Goal: Task Accomplishment & Management: Complete application form

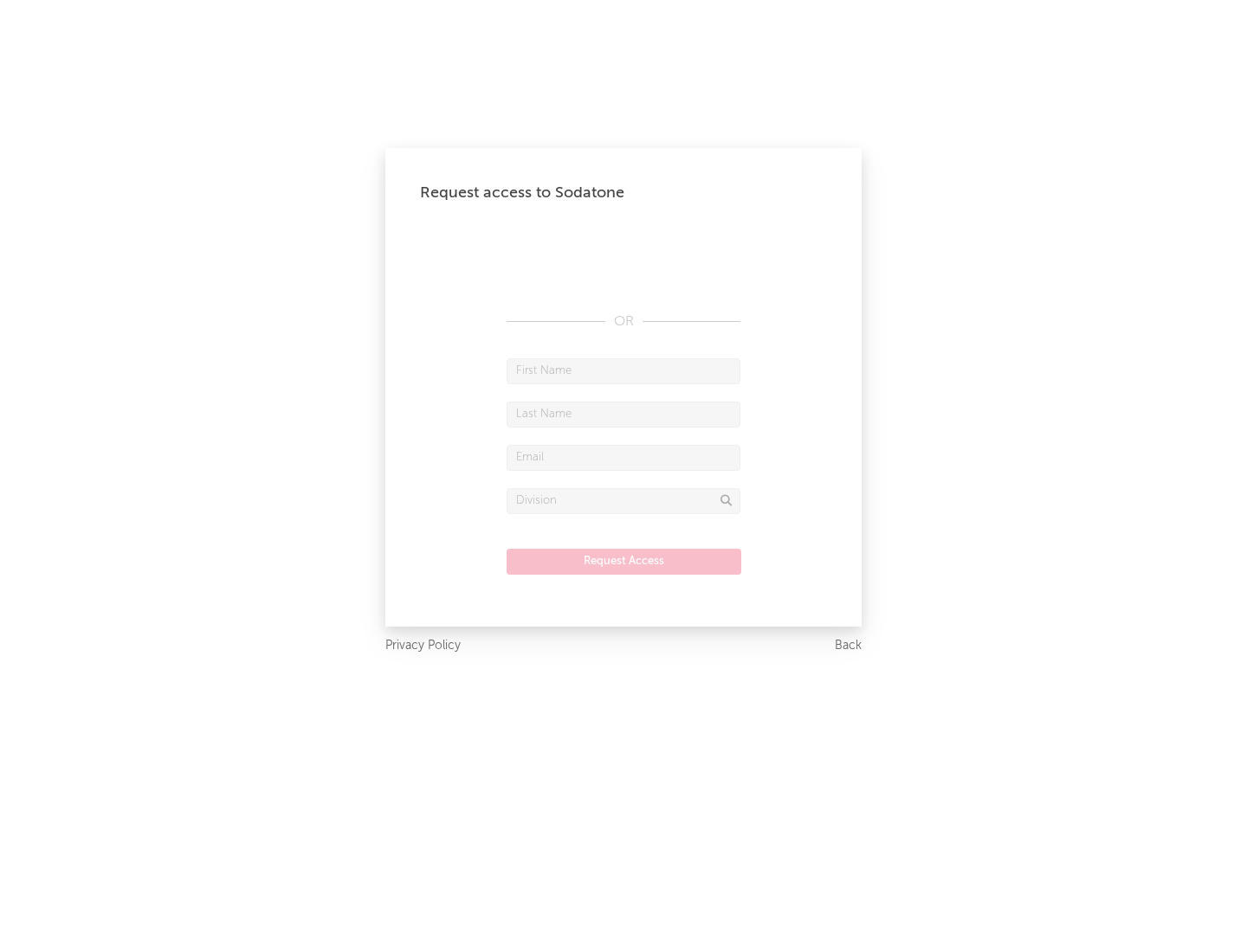
click at [624, 370] on input "text" at bounding box center [623, 371] width 234 height 26
type input "[PERSON_NAME]"
click at [624, 413] on input "text" at bounding box center [623, 414] width 234 height 26
type input "[PERSON_NAME]"
click at [624, 457] on input "text" at bounding box center [623, 457] width 234 height 26
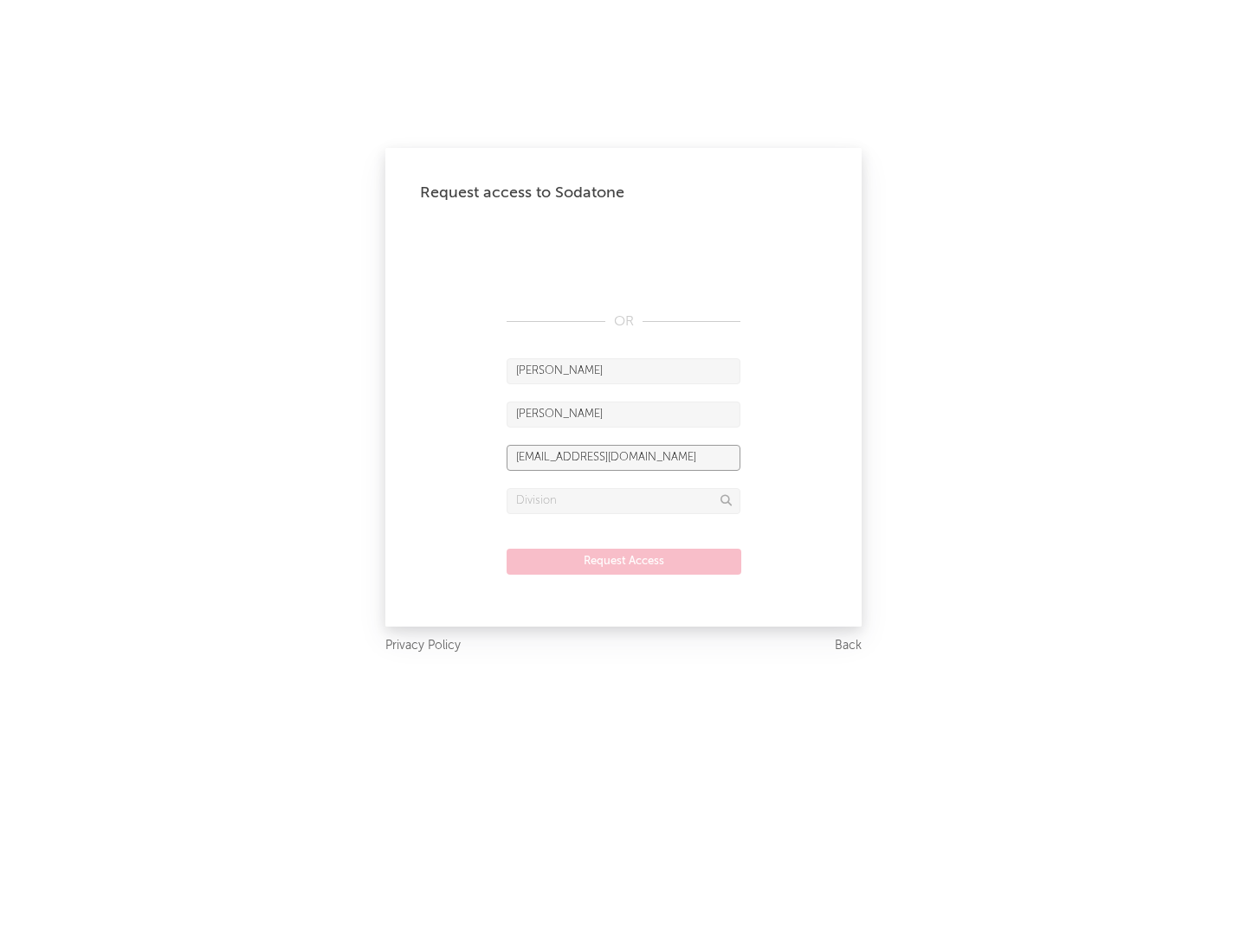
type input "[EMAIL_ADDRESS][DOMAIN_NAME]"
click at [624, 501] on input "text" at bounding box center [623, 501] width 234 height 26
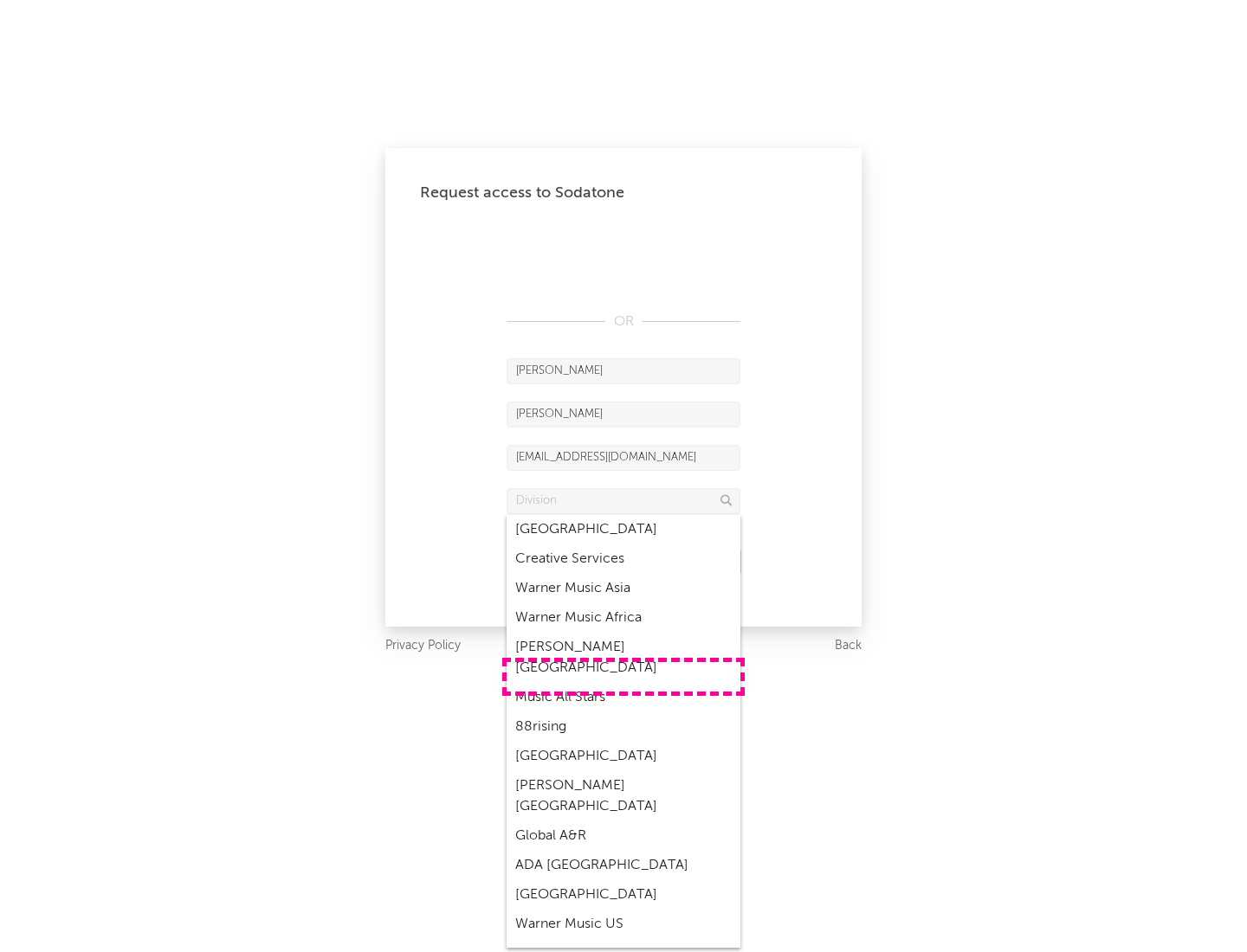
click at [624, 683] on div "Music All Stars" at bounding box center [623, 697] width 234 height 29
type input "Music All Stars"
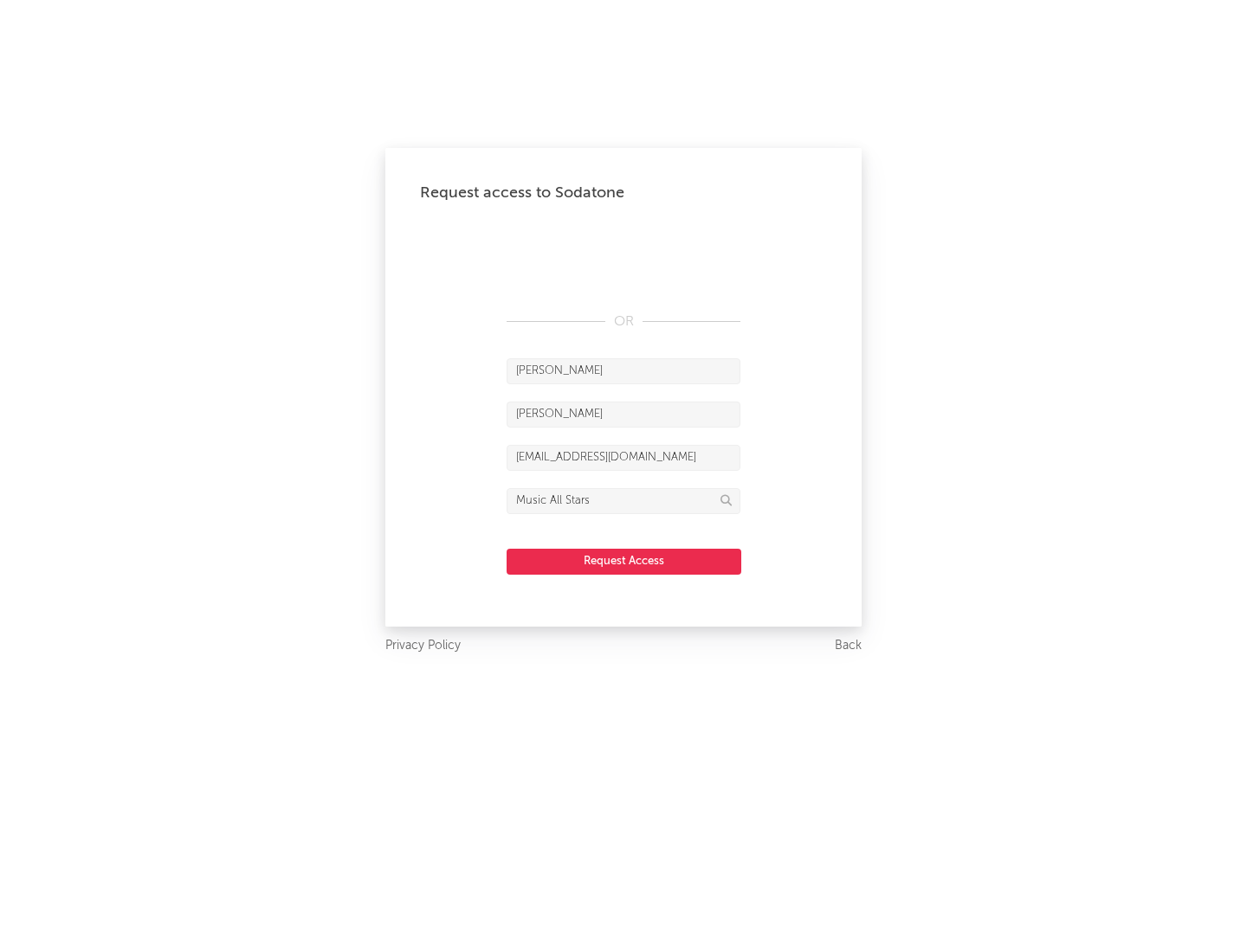
click at [624, 561] on button "Request Access" at bounding box center [624, 562] width 235 height 26
